Goal: Task Accomplishment & Management: Complete application form

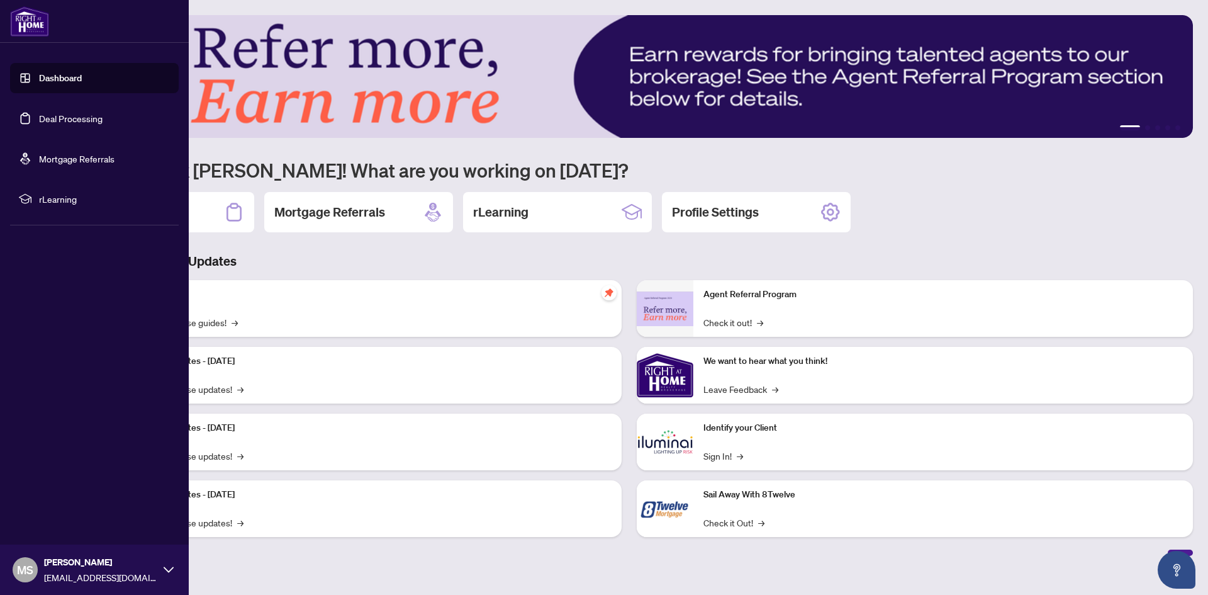
click at [39, 122] on link "Deal Processing" at bounding box center [71, 118] width 64 height 11
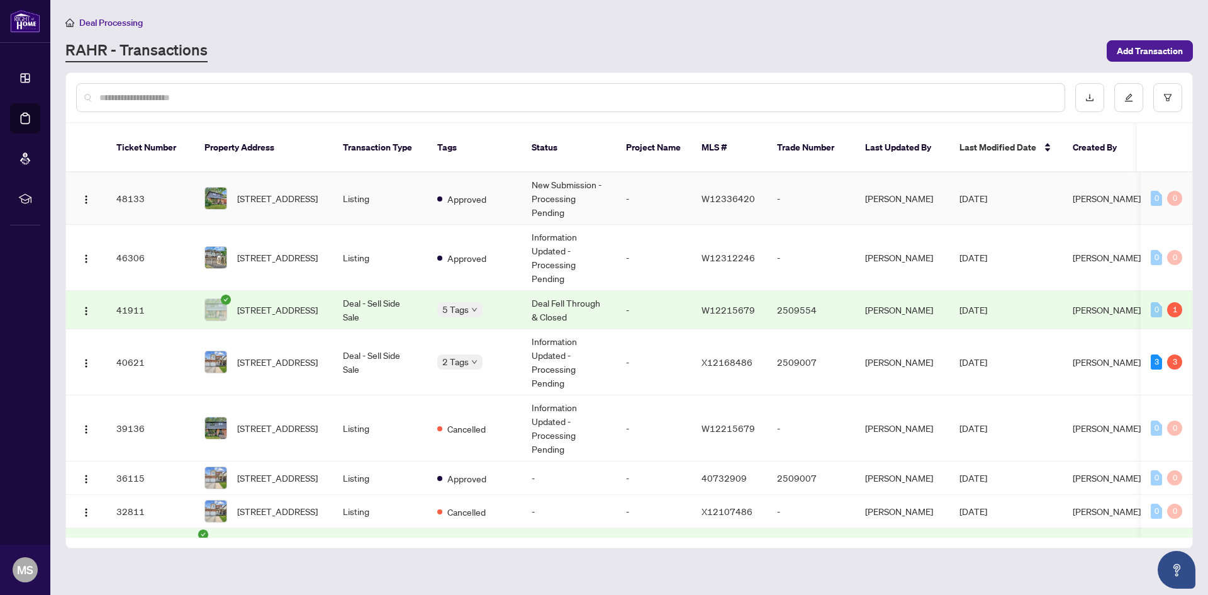
click at [404, 185] on td "Listing" at bounding box center [380, 198] width 94 height 52
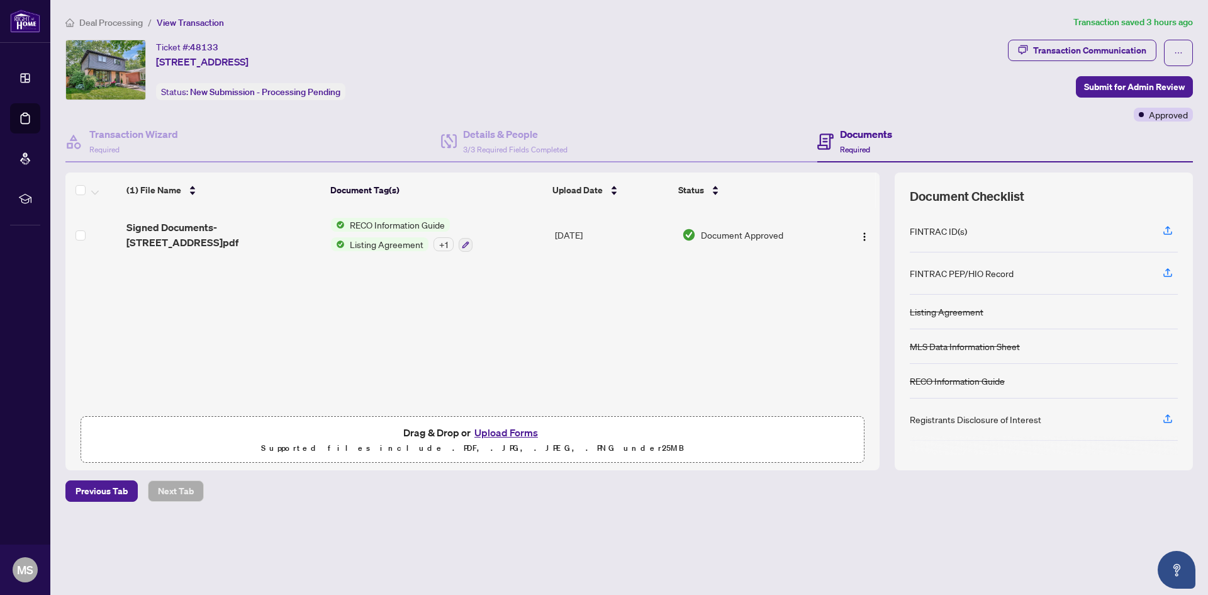
click at [528, 429] on button "Upload Forms" at bounding box center [506, 432] width 71 height 16
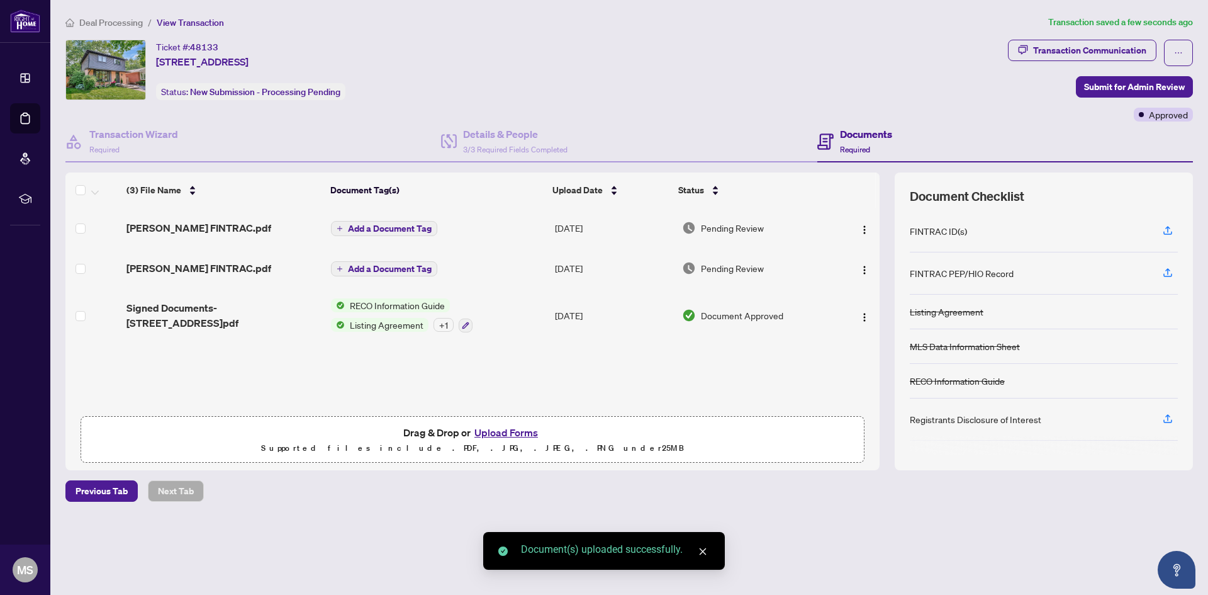
click at [381, 227] on span "Add a Document Tag" at bounding box center [390, 228] width 84 height 9
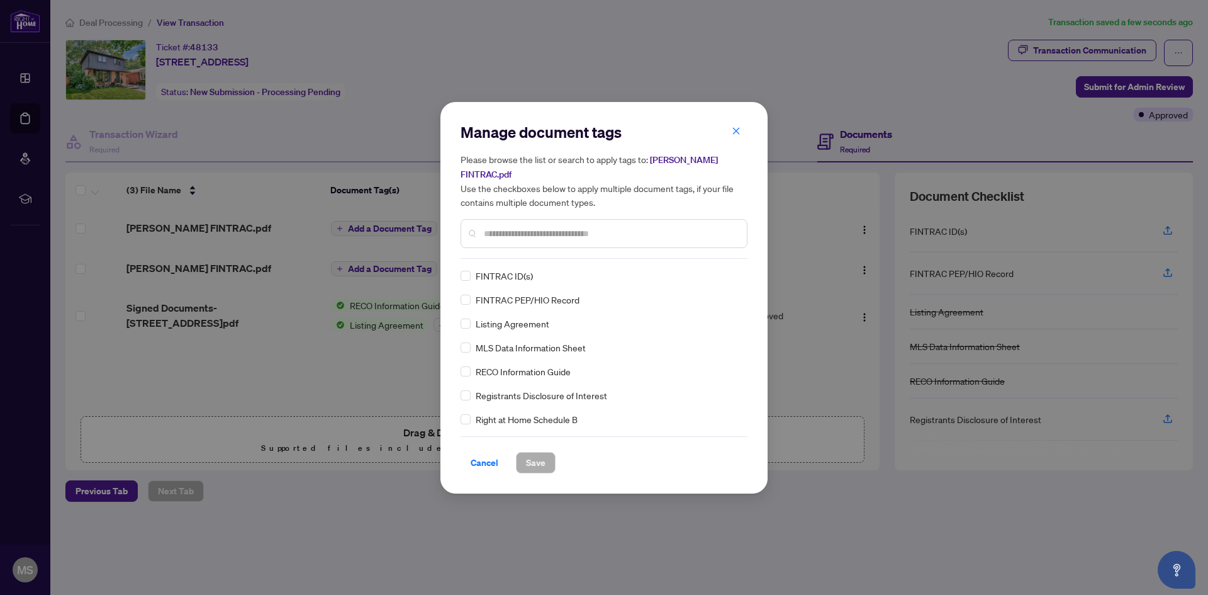
click at [559, 235] on input "text" at bounding box center [610, 234] width 253 height 14
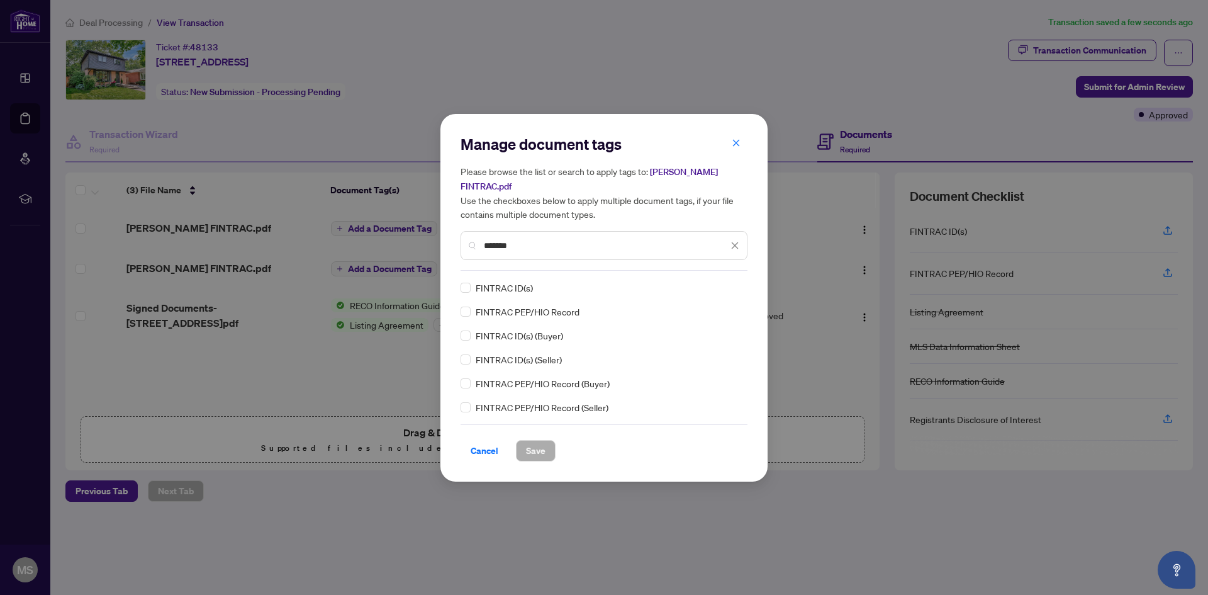
type input "*******"
click at [537, 446] on span "Save" at bounding box center [536, 450] width 20 height 20
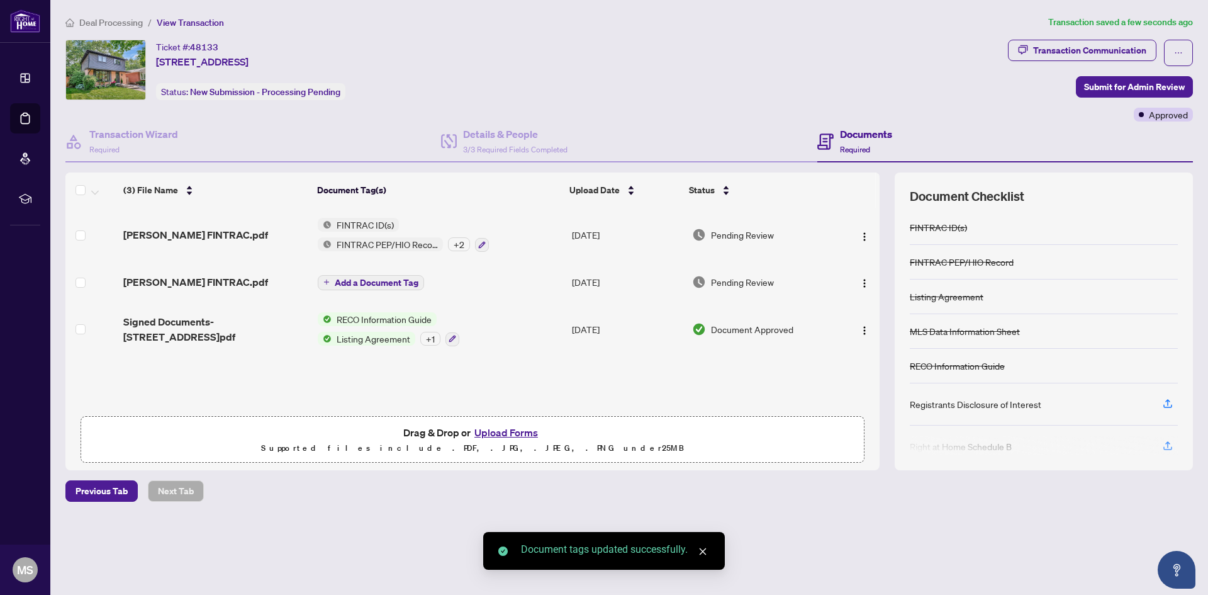
click at [390, 279] on span "Add a Document Tag" at bounding box center [377, 282] width 84 height 9
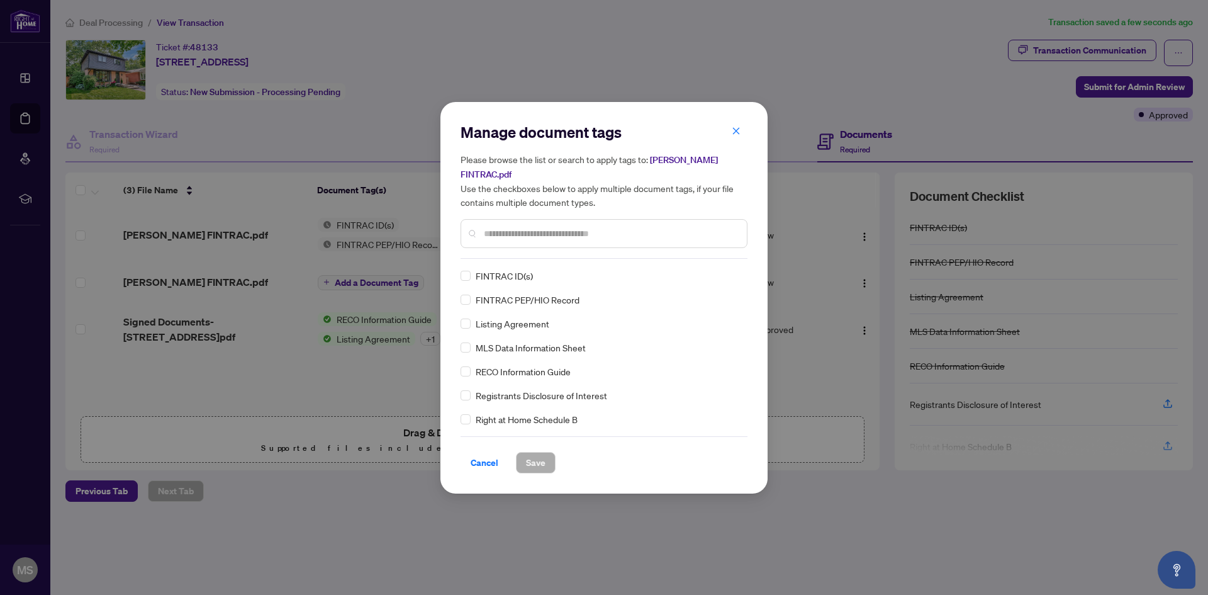
click at [529, 231] on input "text" at bounding box center [610, 234] width 253 height 14
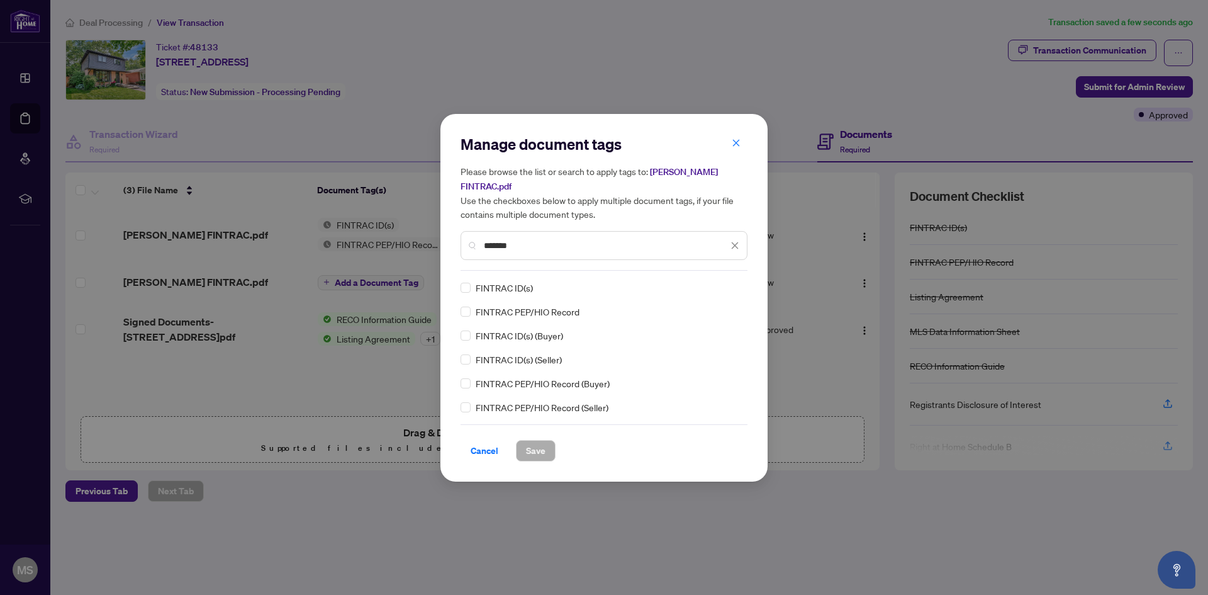
type input "*******"
click at [543, 453] on span "Save" at bounding box center [536, 450] width 20 height 20
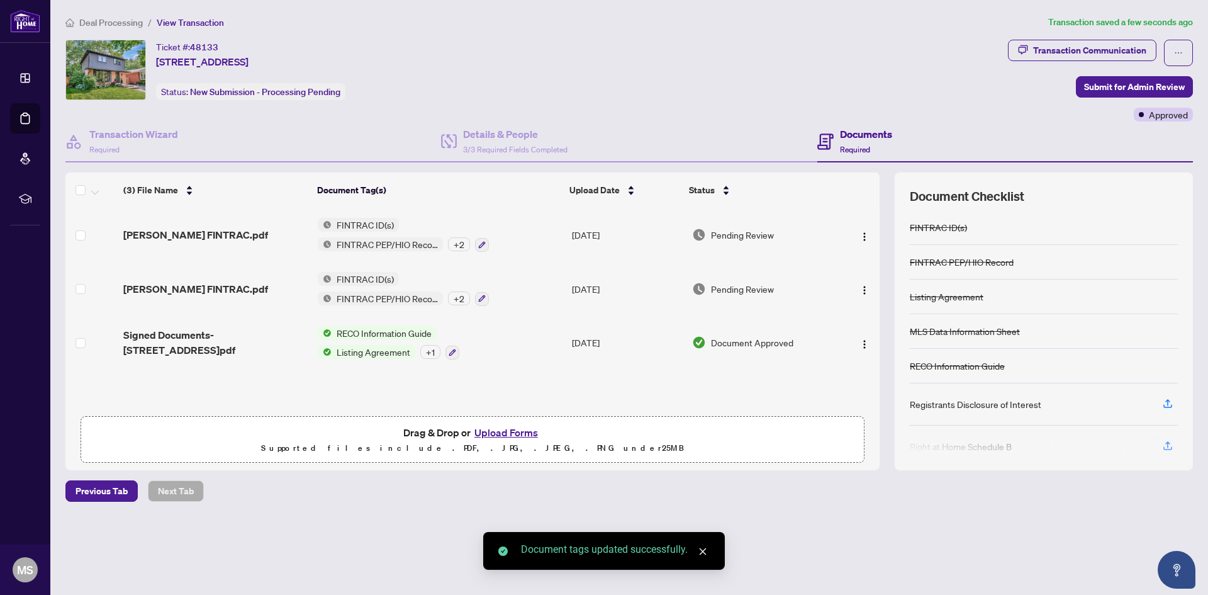
click at [520, 432] on button "Upload Forms" at bounding box center [506, 432] width 71 height 16
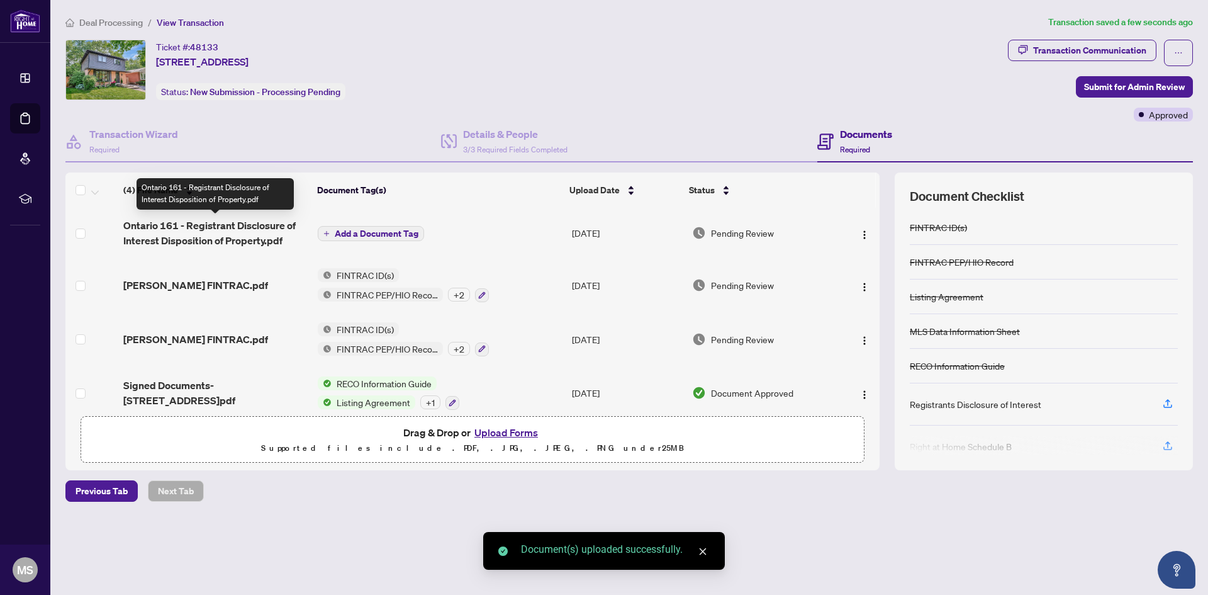
click at [177, 230] on span "Ontario 161 - Registrant Disclosure of Interest Disposition of Property.pdf" at bounding box center [215, 233] width 184 height 30
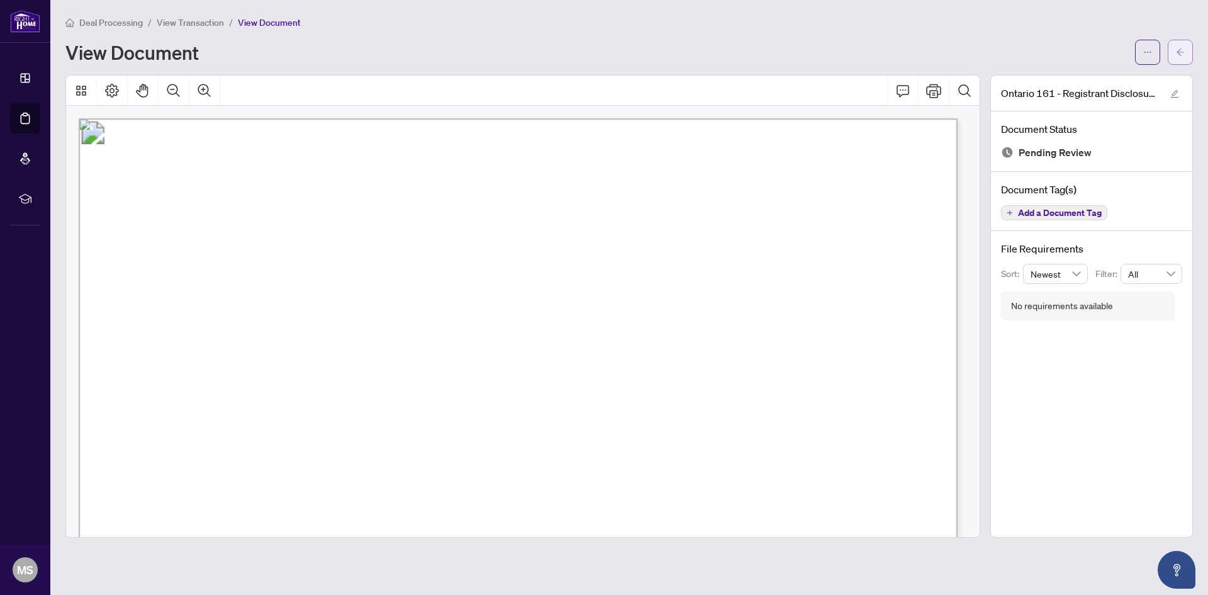
click at [1184, 51] on icon "arrow-left" at bounding box center [1180, 52] width 9 height 9
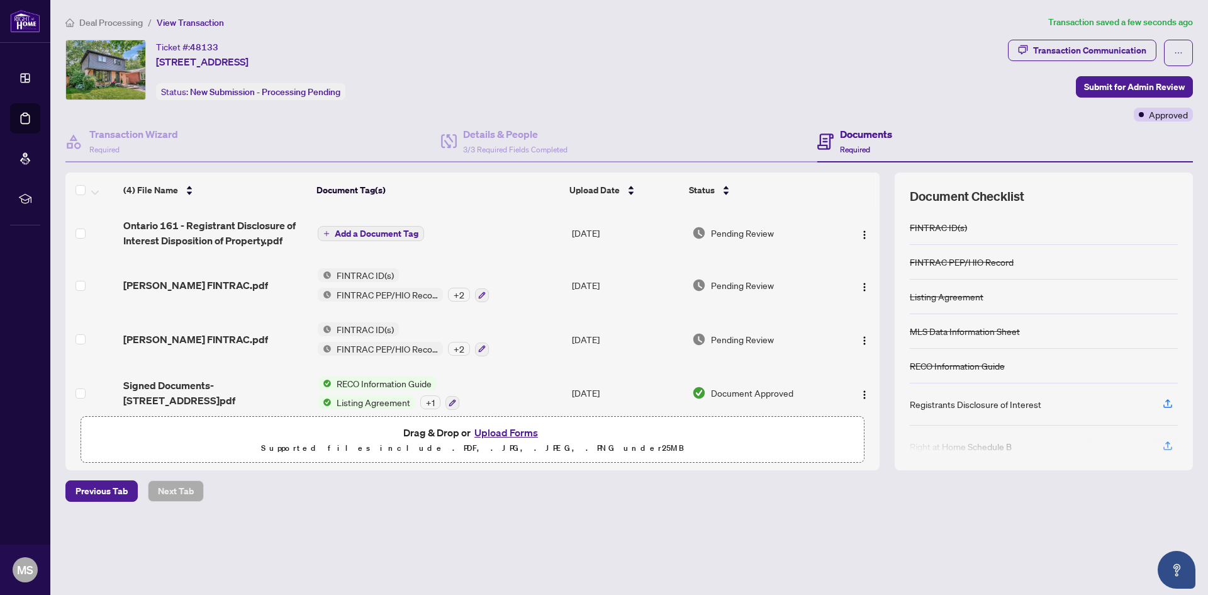
click at [352, 519] on div "Deal Processing / View Transaction Transaction saved a few seconds ago Ticket #…" at bounding box center [629, 280] width 1138 height 530
click at [339, 520] on div "Deal Processing / View Transaction Transaction saved a few seconds ago Ticket #…" at bounding box center [629, 280] width 1138 height 530
click at [335, 518] on div "Deal Processing / View Transaction Transaction saved a few seconds ago Ticket #…" at bounding box center [629, 280] width 1138 height 530
click at [374, 230] on span "Add a Document Tag" at bounding box center [377, 233] width 84 height 9
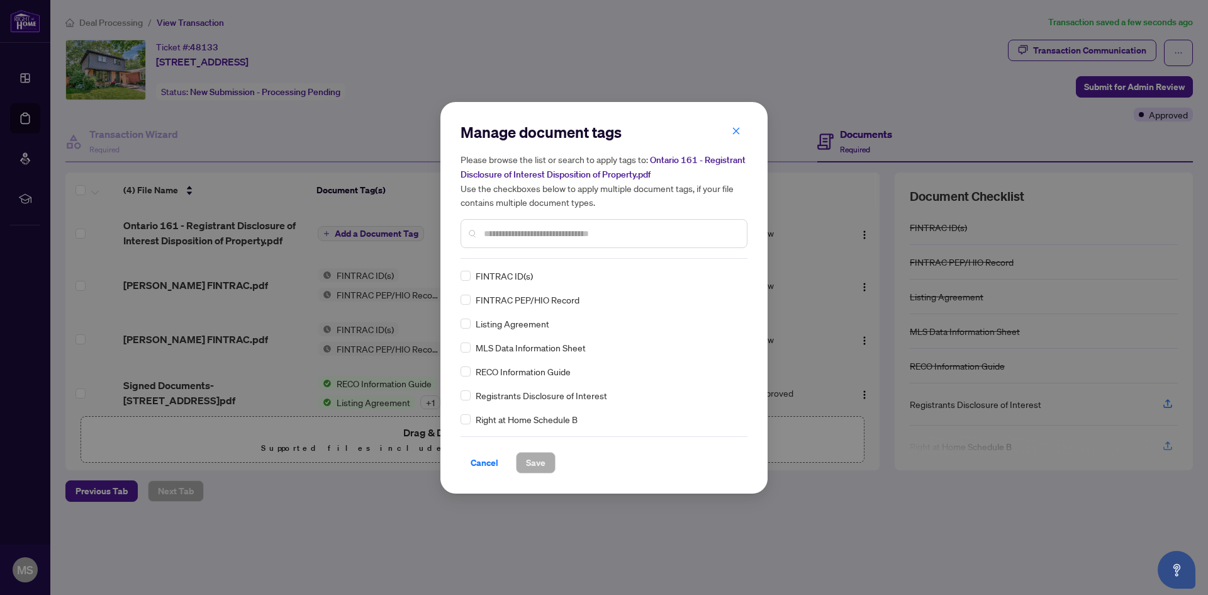
click at [553, 238] on input "text" at bounding box center [610, 234] width 253 height 14
click at [539, 236] on input "text" at bounding box center [610, 234] width 253 height 14
drag, startPoint x: 537, startPoint y: 236, endPoint x: 527, endPoint y: 235, distance: 10.1
click at [532, 235] on input "text" at bounding box center [610, 234] width 253 height 14
click at [527, 235] on input "text" at bounding box center [610, 234] width 253 height 14
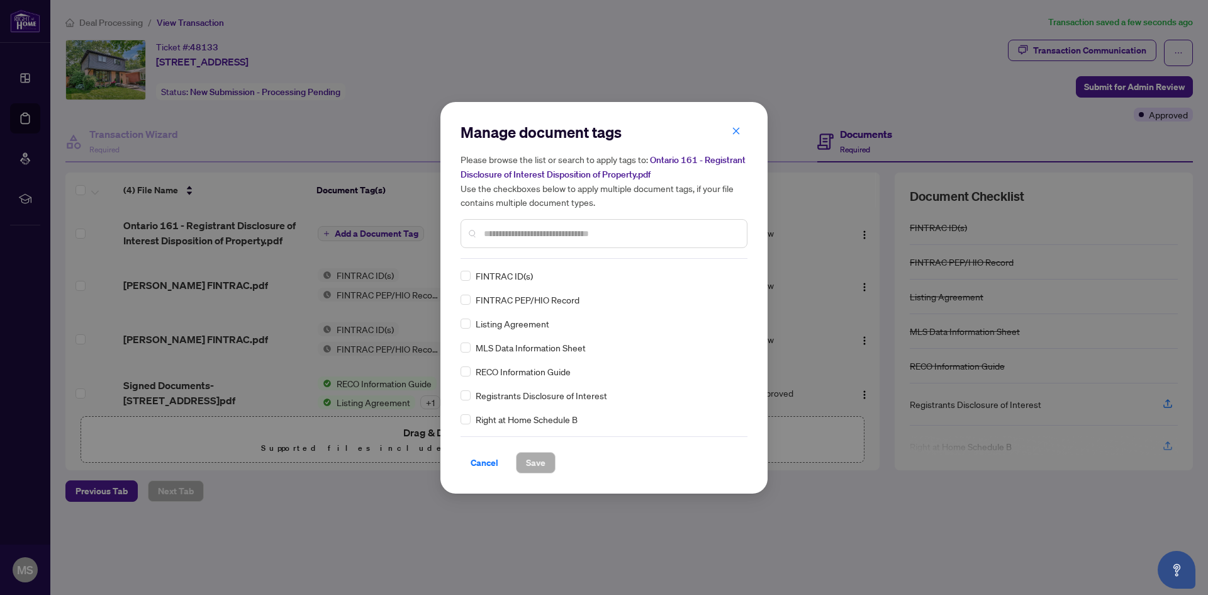
click at [519, 233] on input "text" at bounding box center [610, 234] width 253 height 14
click at [516, 230] on input "text" at bounding box center [610, 234] width 253 height 14
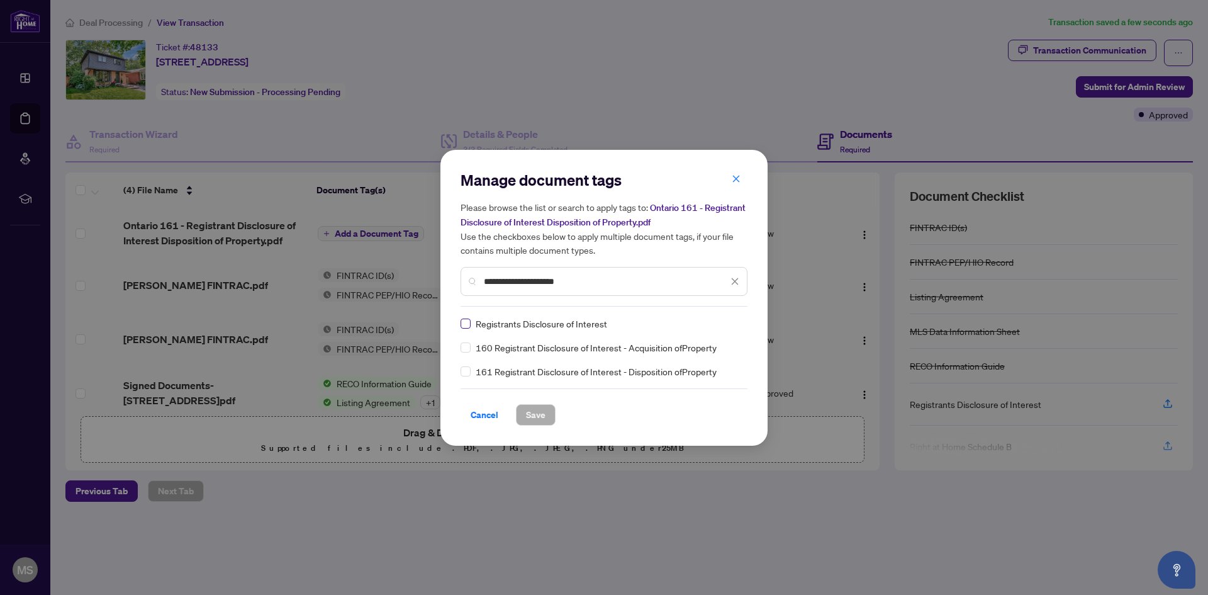
type input "**********"
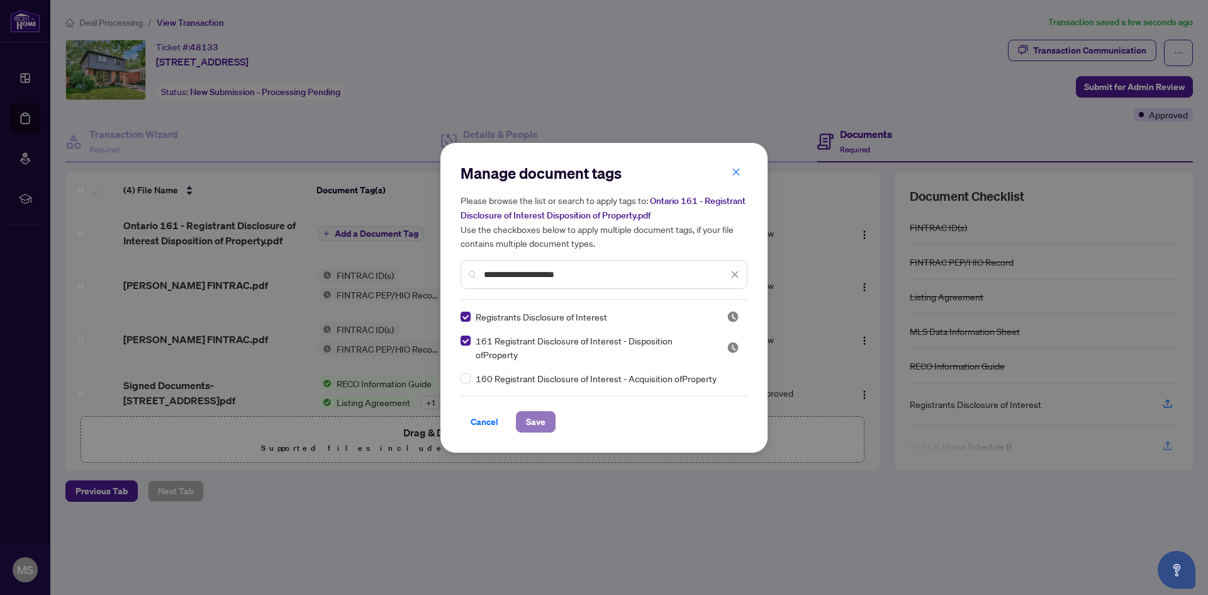
click at [544, 419] on span "Save" at bounding box center [536, 422] width 20 height 20
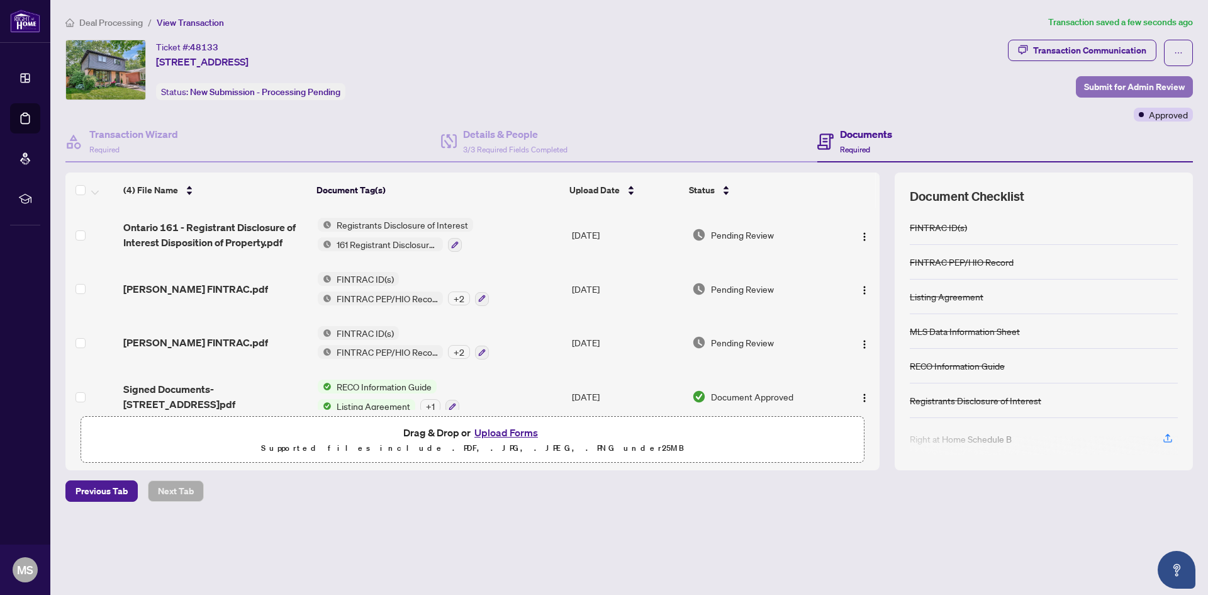
click at [1122, 87] on span "Submit for Admin Review" at bounding box center [1134, 87] width 101 height 20
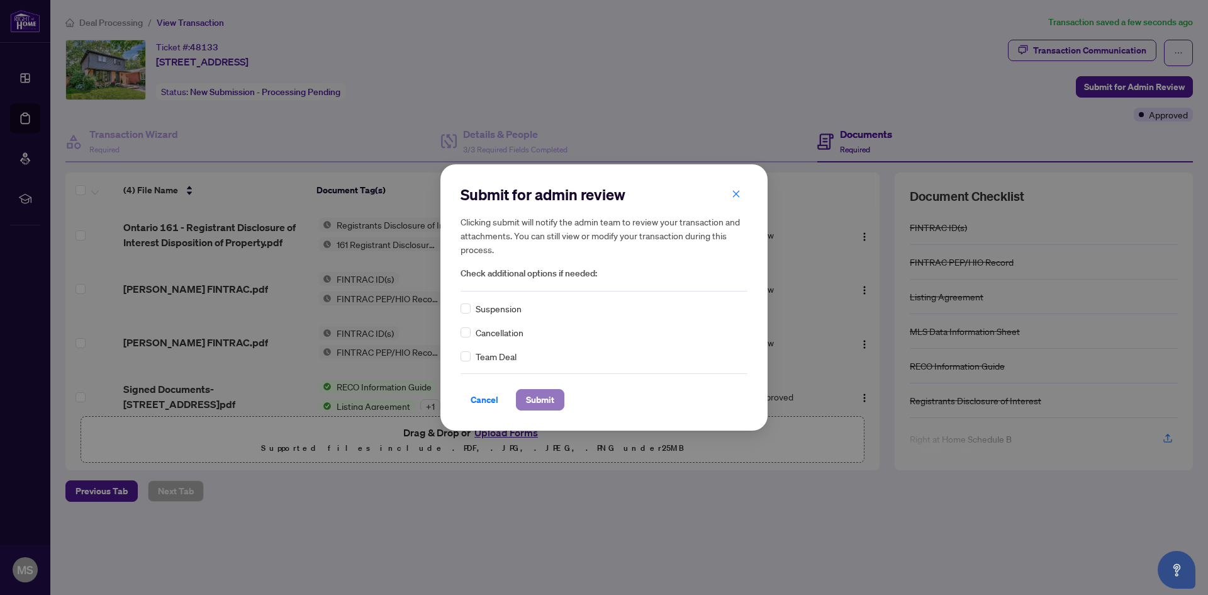
click at [552, 393] on span "Submit" at bounding box center [540, 400] width 28 height 20
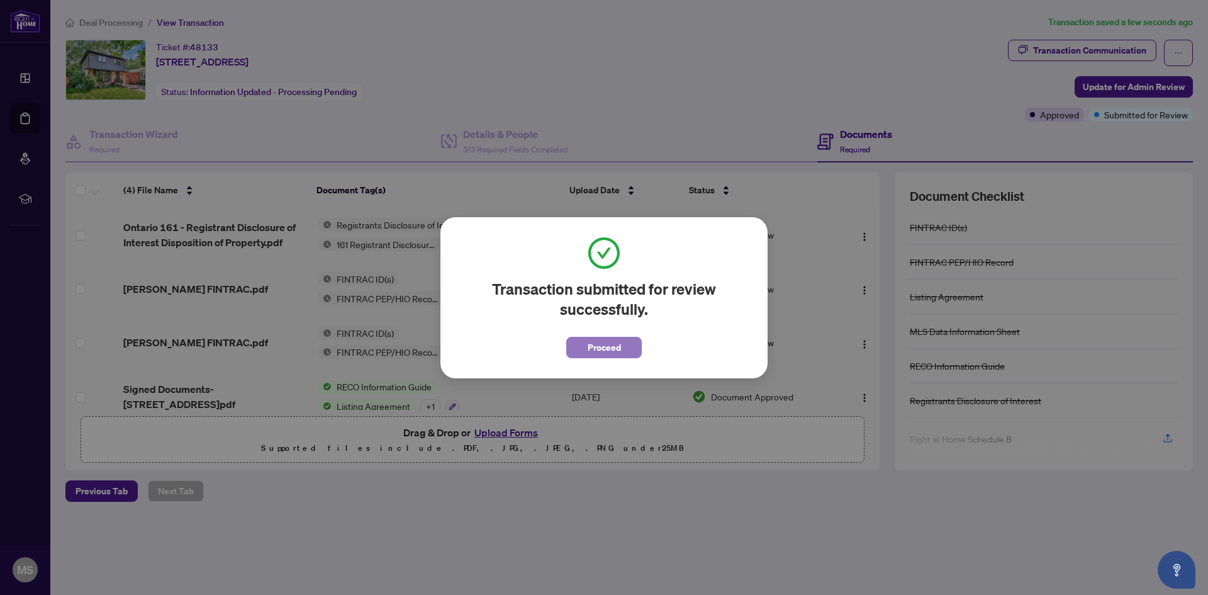
click at [625, 340] on button "Proceed" at bounding box center [604, 347] width 76 height 21
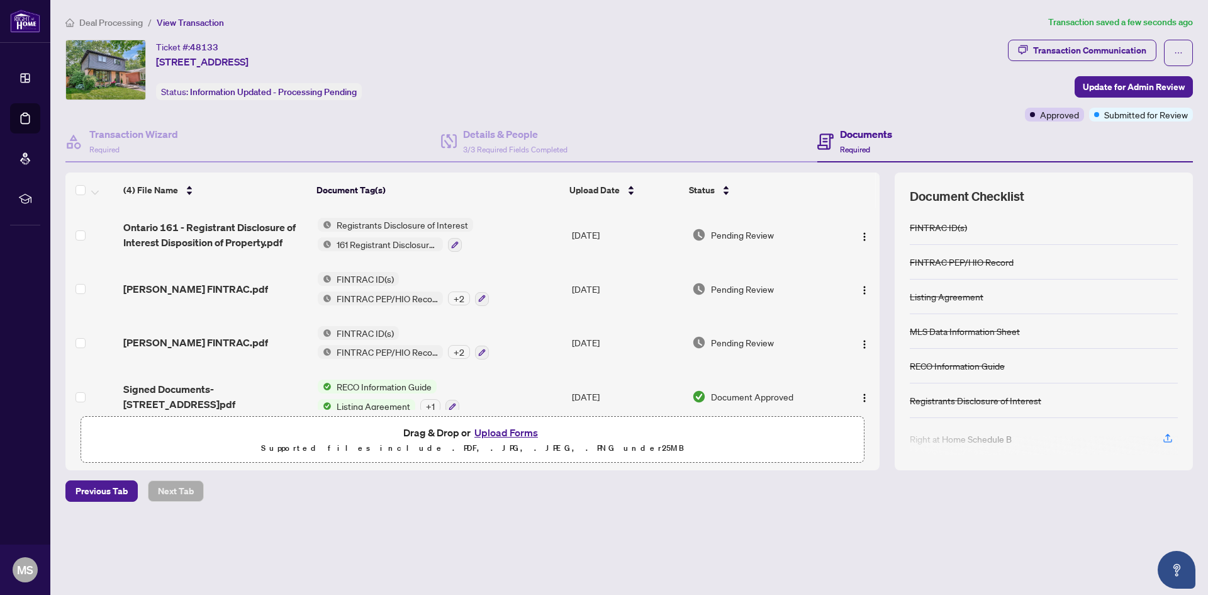
click at [619, 35] on div "Deal Processing / View Transaction Transaction saved a few seconds ago Ticket #…" at bounding box center [629, 280] width 1138 height 530
drag, startPoint x: 619, startPoint y: 35, endPoint x: 591, endPoint y: 31, distance: 27.9
click at [593, 33] on div "Deal Processing / View Transaction Transaction saved a few seconds ago Ticket #…" at bounding box center [629, 280] width 1138 height 530
drag, startPoint x: 591, startPoint y: 31, endPoint x: 631, endPoint y: 13, distance: 43.6
click at [577, 30] on div "Deal Processing / View Transaction Transaction saved a few seconds ago Ticket #…" at bounding box center [629, 280] width 1138 height 530
